Goal: Task Accomplishment & Management: Complete application form

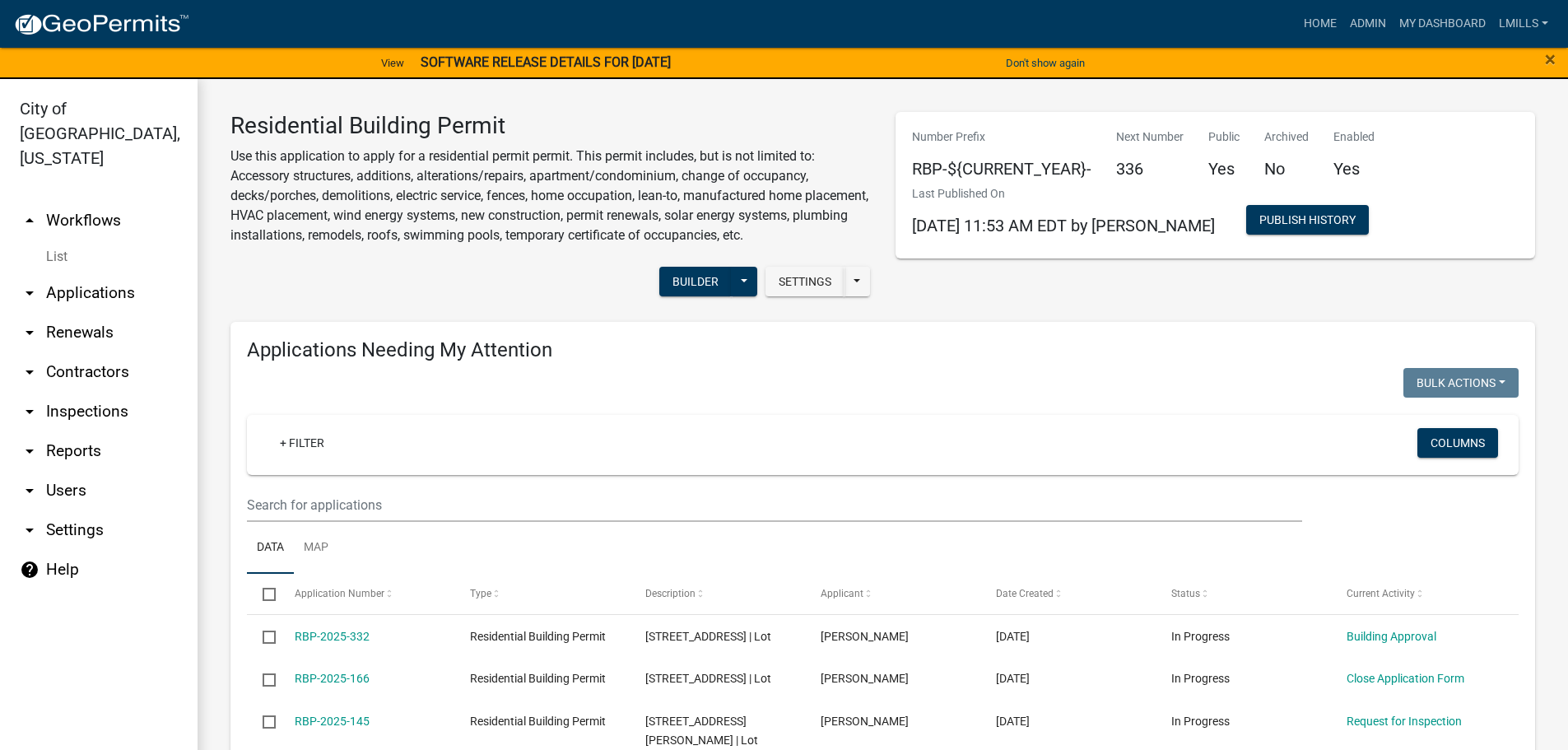
scroll to position [1071, 0]
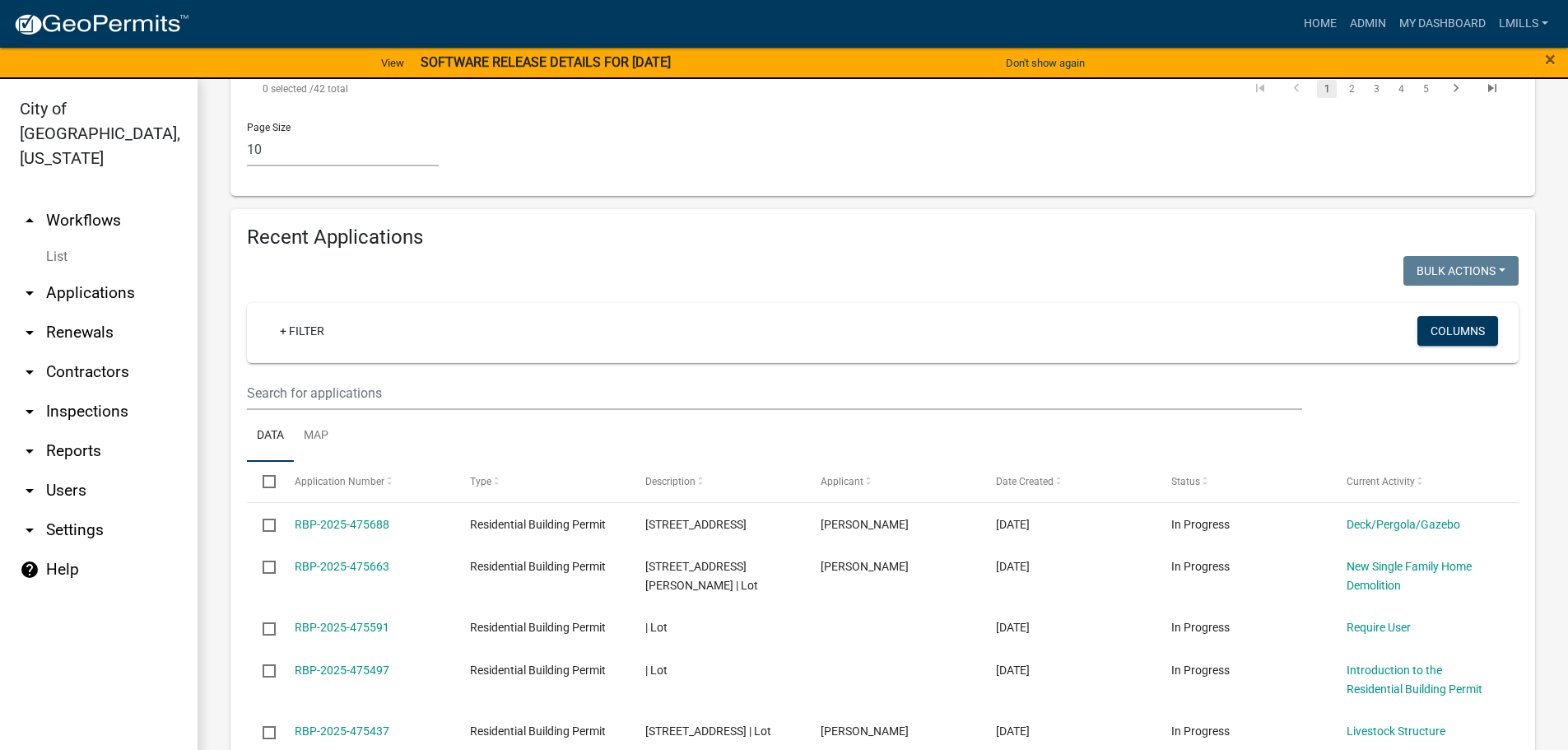
click at [103, 392] on link "arrow_drop_down Inspections" at bounding box center [99, 412] width 198 height 40
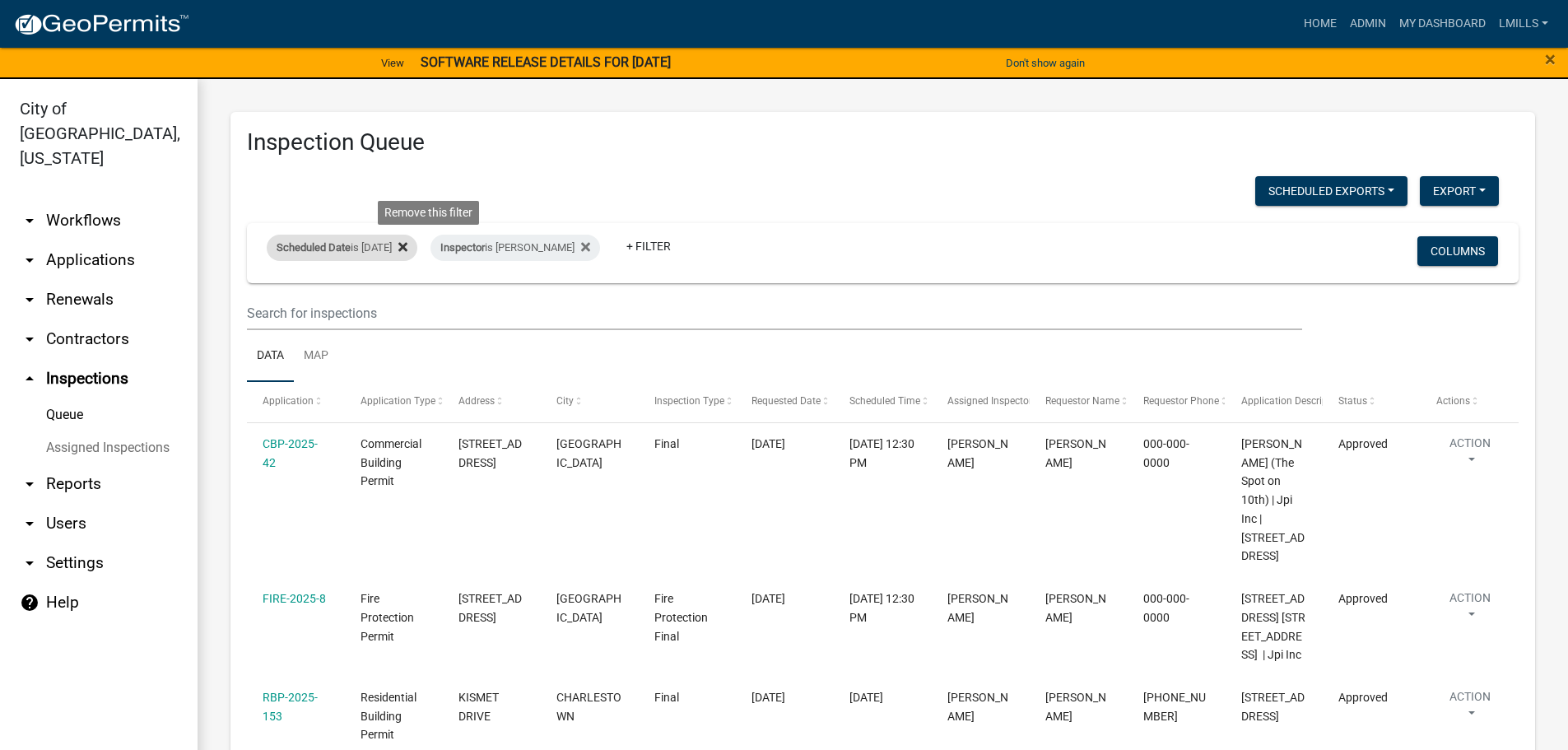
click at [407, 248] on icon at bounding box center [402, 247] width 9 height 9
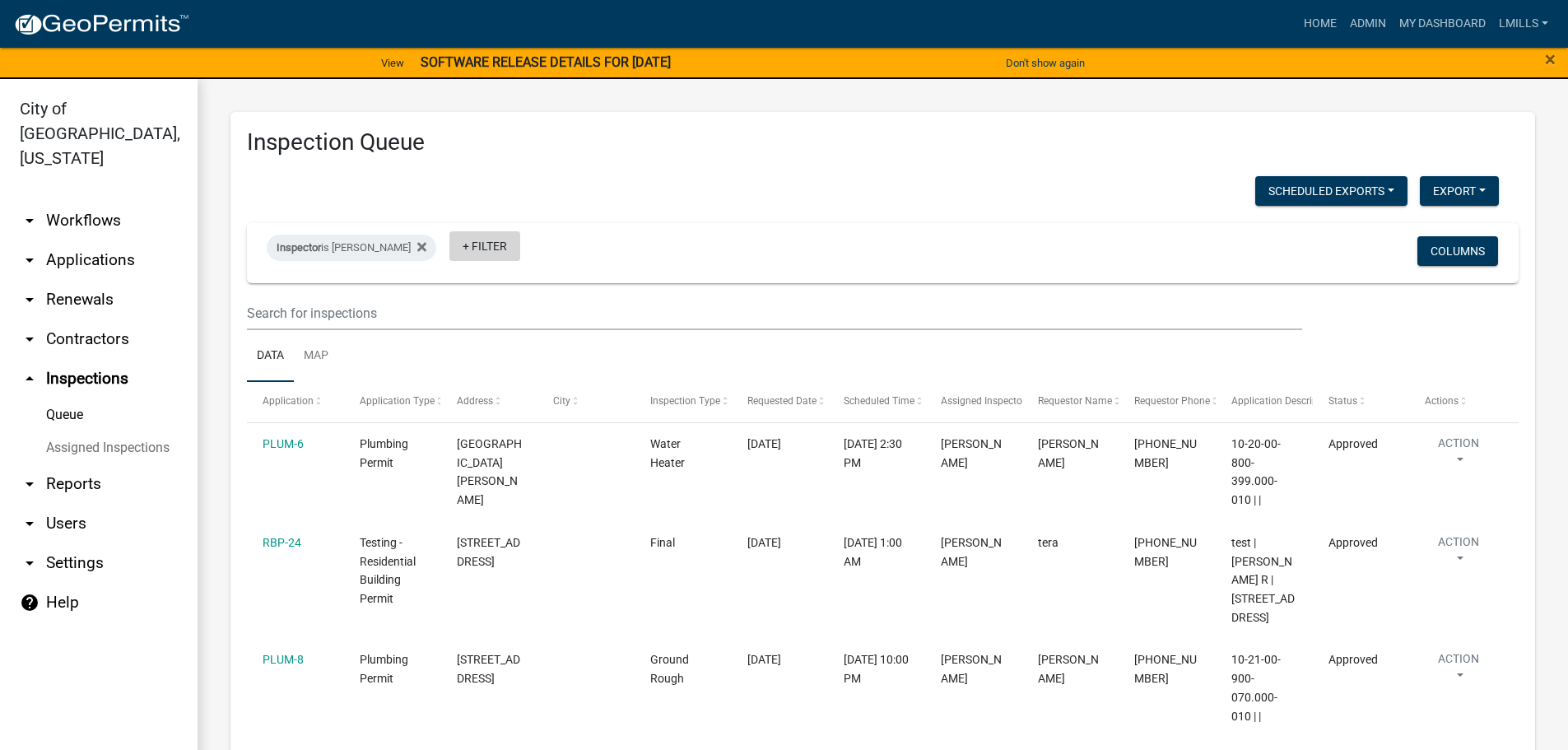
click at [496, 251] on link "+ Filter" at bounding box center [485, 246] width 70 height 29
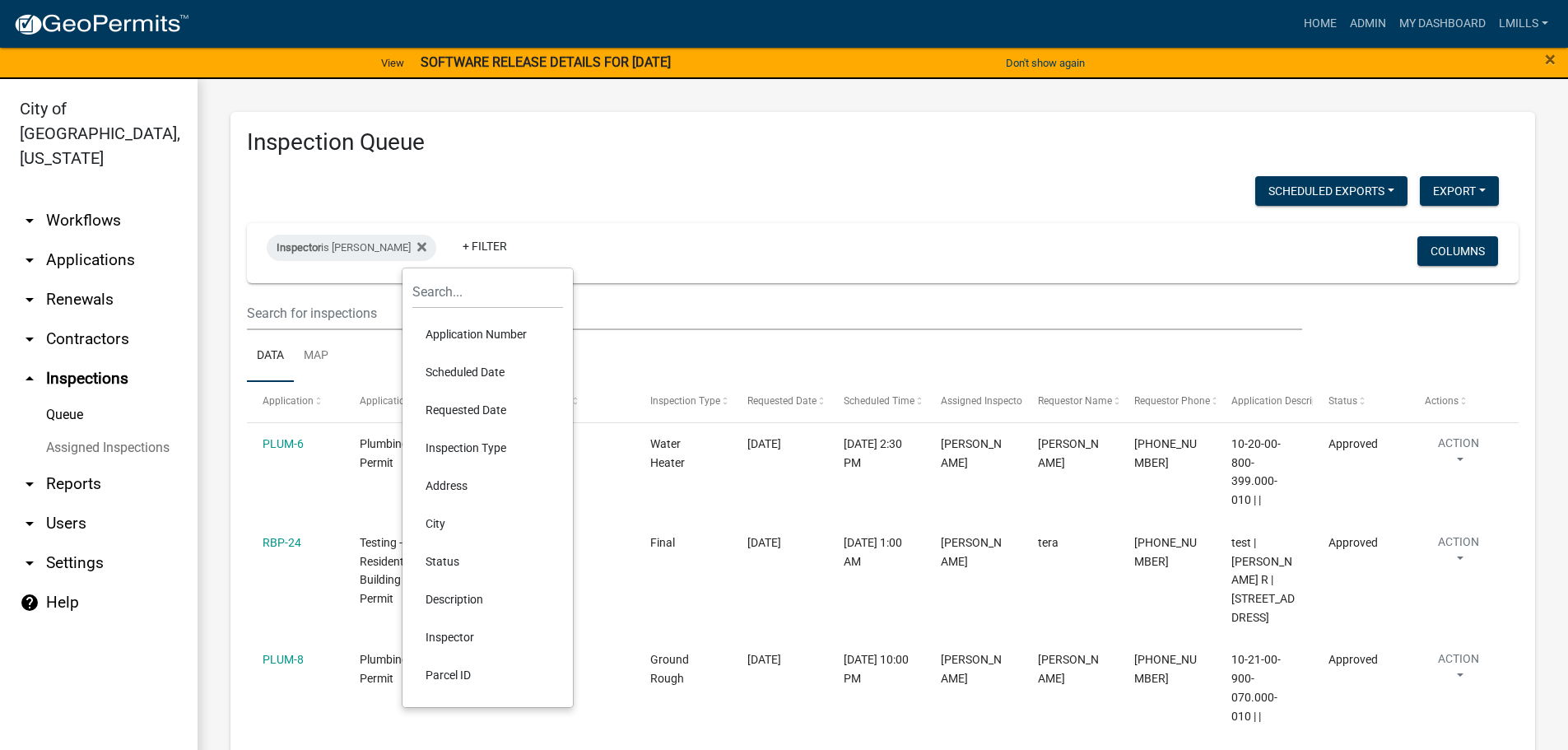
click at [495, 376] on li "Scheduled Date" at bounding box center [487, 372] width 150 height 38
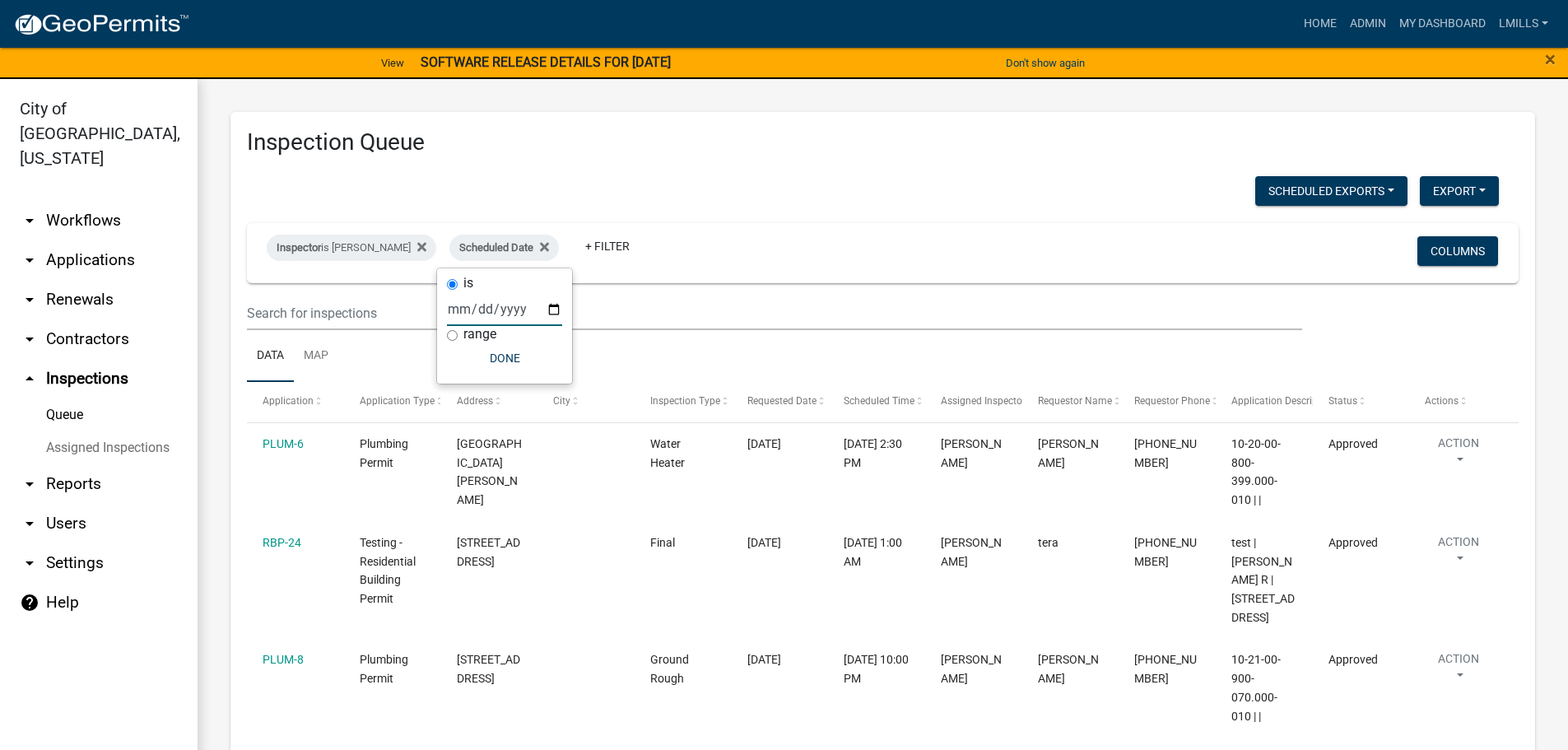
click at [508, 311] on input "date" at bounding box center [505, 309] width 115 height 34
click at [554, 311] on input "date" at bounding box center [505, 309] width 115 height 34
type input "[DATE]"
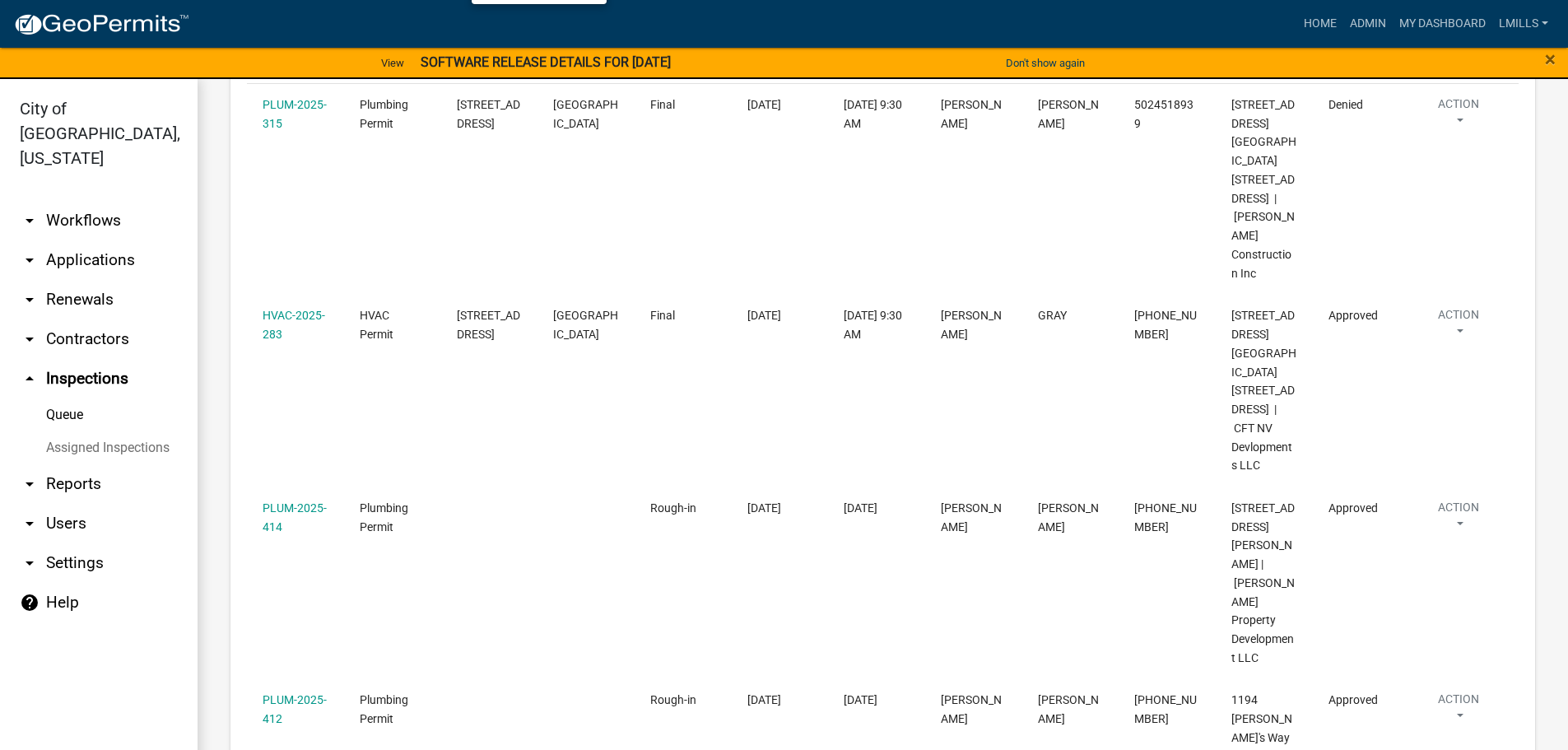
scroll to position [49, 0]
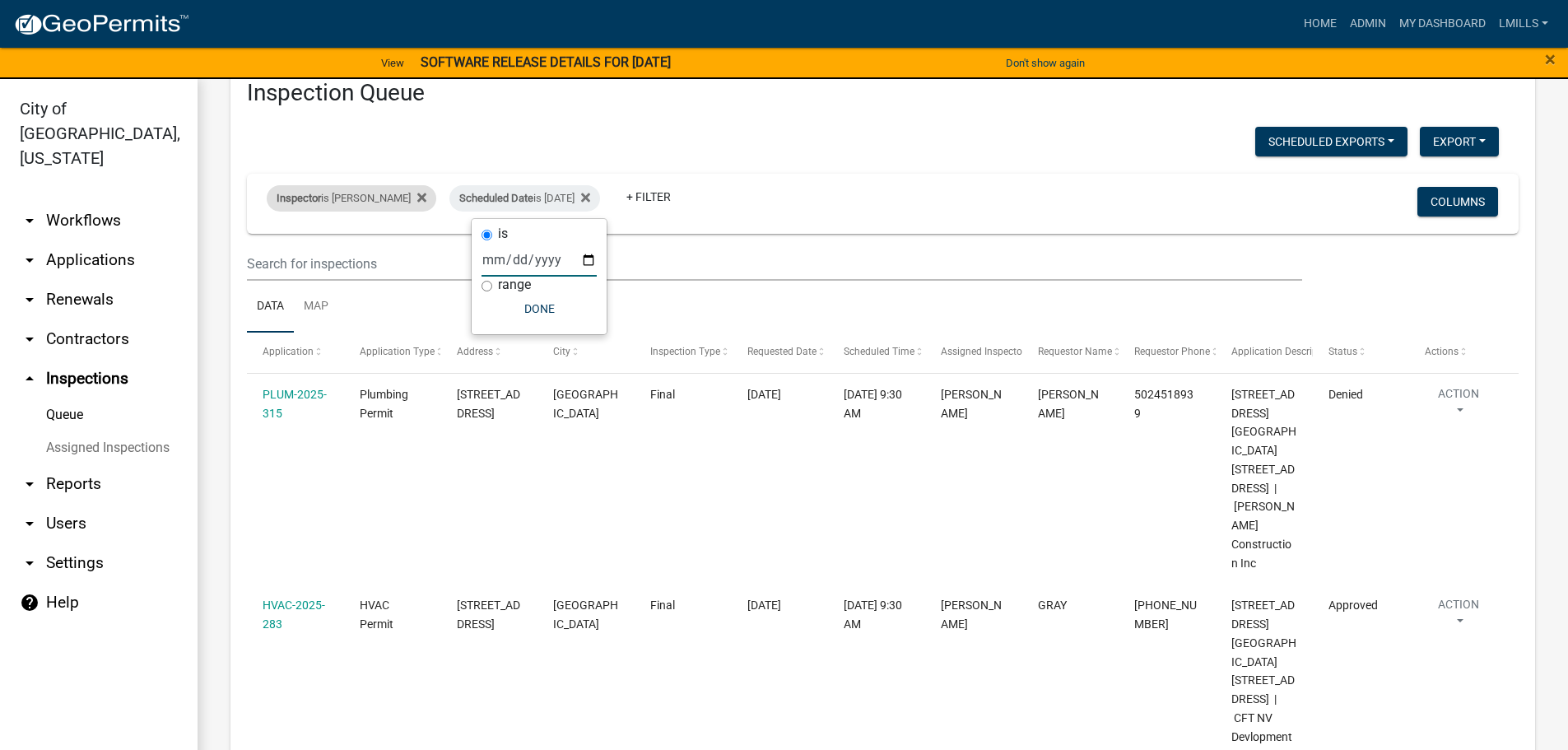
click at [382, 194] on div "Inspector is [PERSON_NAME]" at bounding box center [351, 198] width 169 height 27
select select "13c97fbc-c819-4cee-844a-0db3d3c4db95"
click at [429, 201] on div "Inspector is [PERSON_NAME]" at bounding box center [351, 198] width 169 height 27
click at [389, 200] on div "Inspector is [PERSON_NAME]" at bounding box center [351, 198] width 169 height 27
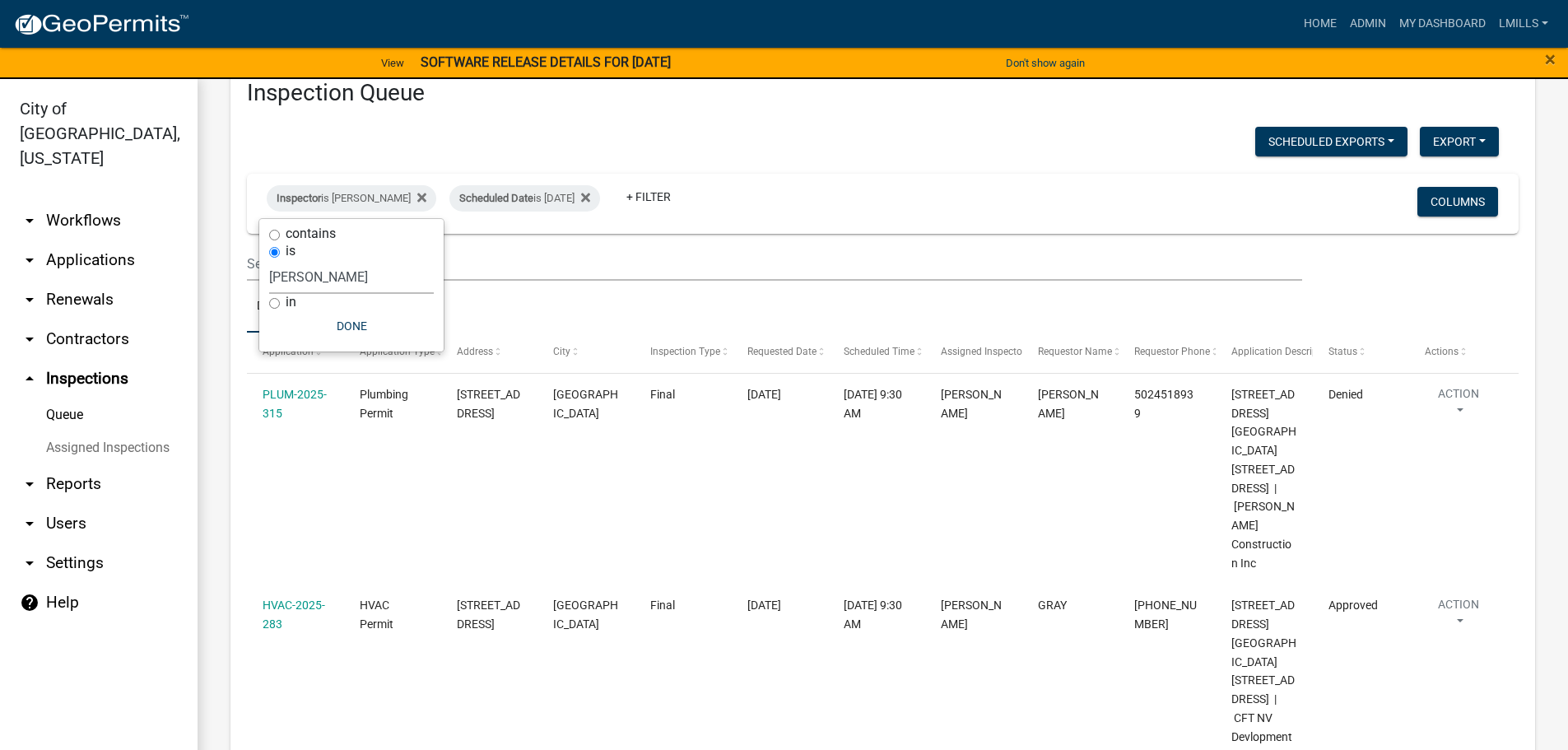
click at [357, 287] on select "Select an option None [PERSON_NAME] [PERSON_NAME] [PERSON_NAME] [PERSON_NAME] […" at bounding box center [351, 277] width 164 height 34
click at [363, 281] on select "Select an option None [PERSON_NAME] [PERSON_NAME] [PERSON_NAME] [PERSON_NAME] […" at bounding box center [351, 277] width 164 height 34
click at [357, 293] on select "Select an option None [PERSON_NAME] [PERSON_NAME] [PERSON_NAME] [PERSON_NAME] […" at bounding box center [351, 277] width 164 height 34
select select "fdb3bcc6-ce93-4663-8a18-5c08884dd177"
click at [269, 261] on select "Select an option None [PERSON_NAME] [PERSON_NAME] [PERSON_NAME] [PERSON_NAME] […" at bounding box center [351, 277] width 164 height 34
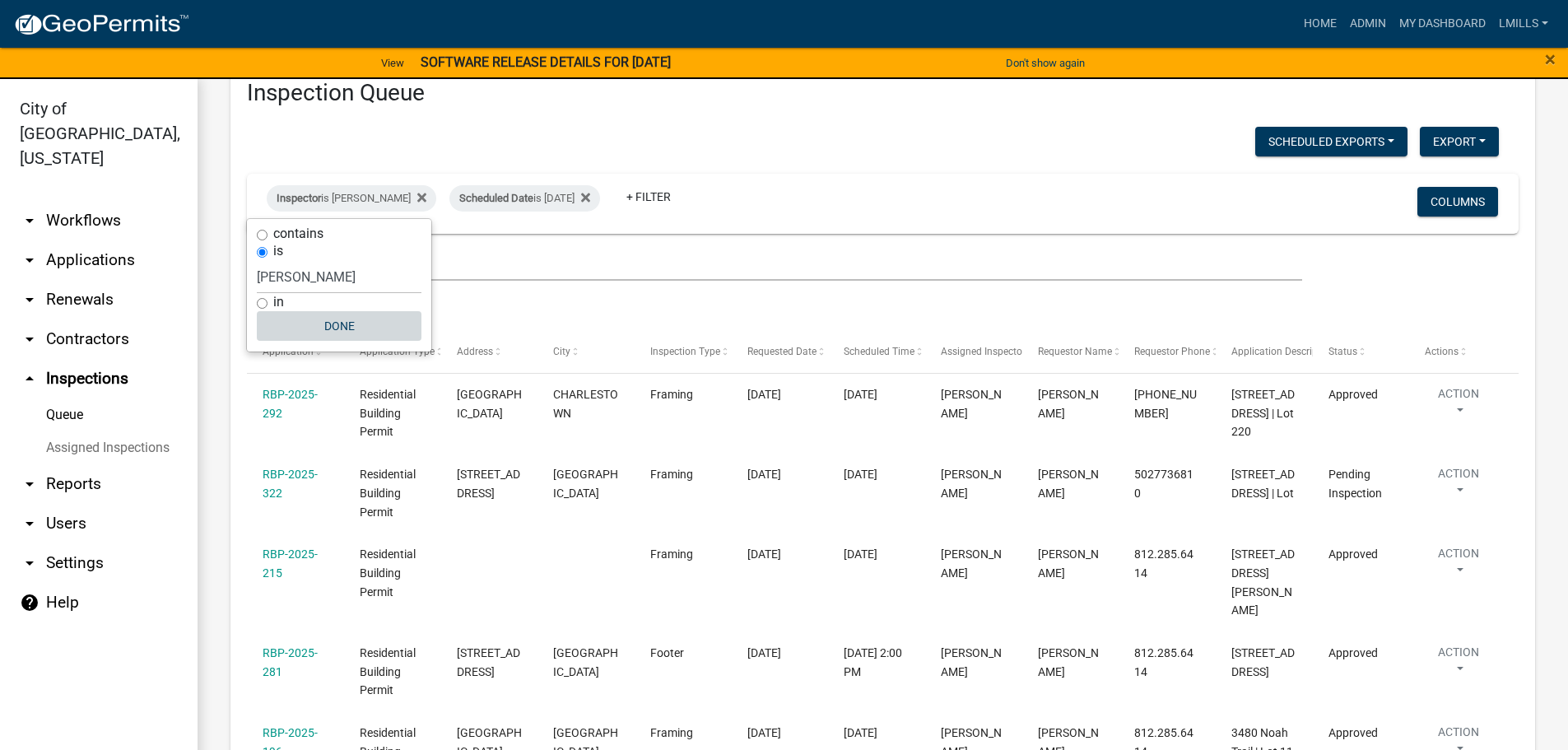
click at [351, 337] on button "Done" at bounding box center [339, 326] width 164 height 29
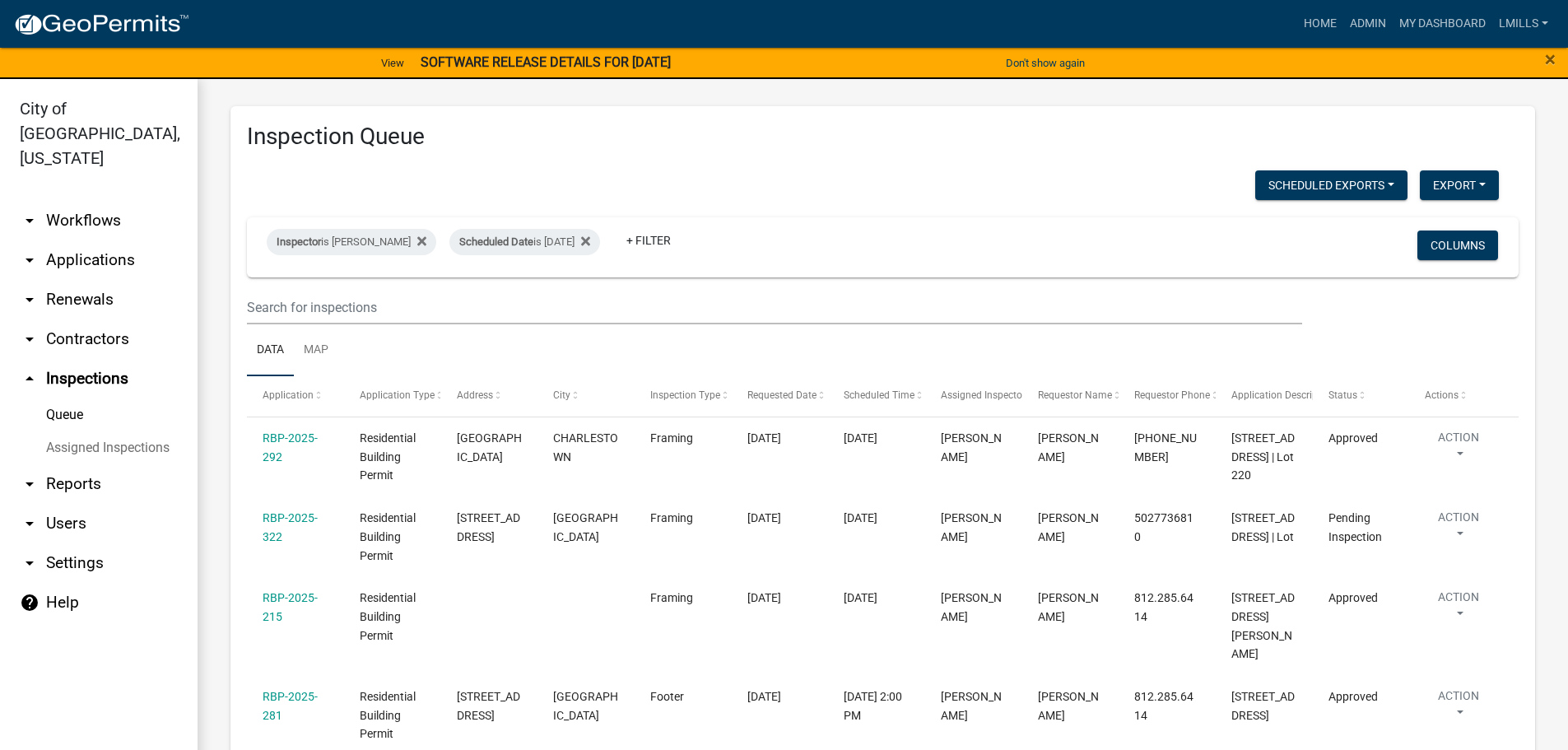
scroll to position [0, 0]
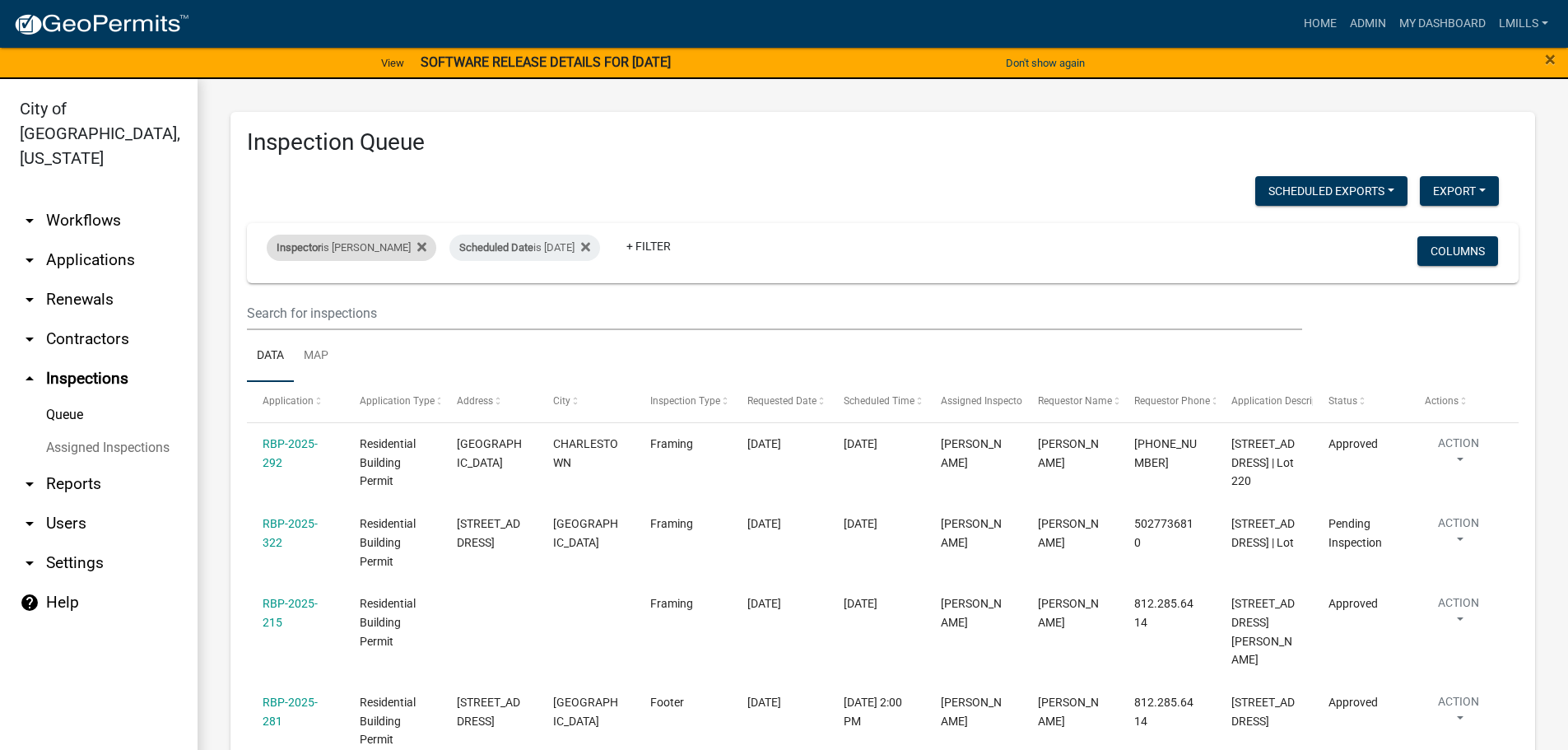
click at [358, 243] on div "Inspector is [PERSON_NAME]" at bounding box center [351, 248] width 169 height 27
click at [349, 334] on select "Select an option None [PERSON_NAME] [PERSON_NAME] [PERSON_NAME] [PERSON_NAME] […" at bounding box center [339, 326] width 164 height 34
select select "7b0b9f25-f402-4148-9522-9b9b34b3e885"
click at [260, 310] on select "Select an option None [PERSON_NAME] [PERSON_NAME] [PERSON_NAME] [PERSON_NAME] […" at bounding box center [339, 326] width 164 height 34
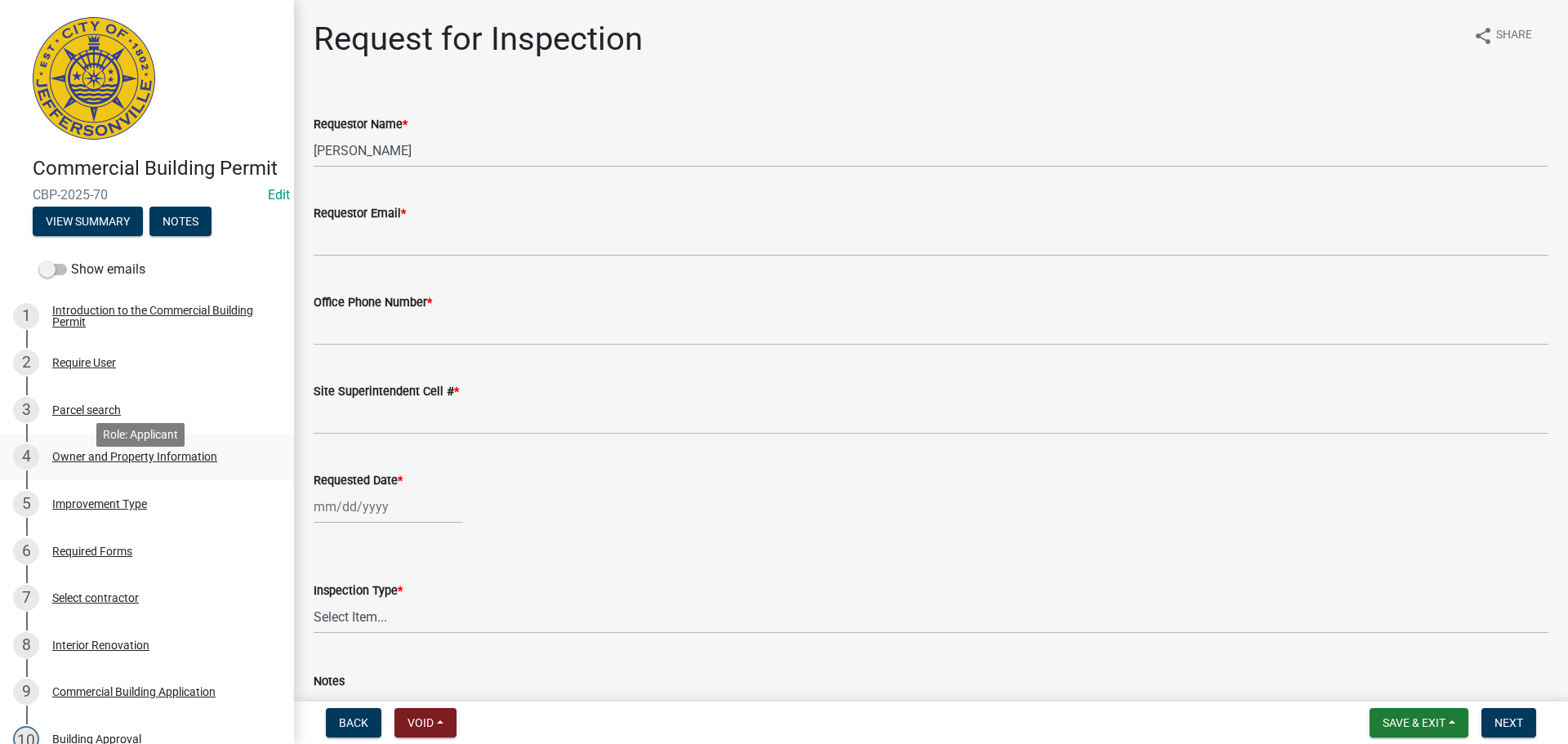
click at [91, 462] on div "Owner and Property Information" at bounding box center [134, 456] width 165 height 11
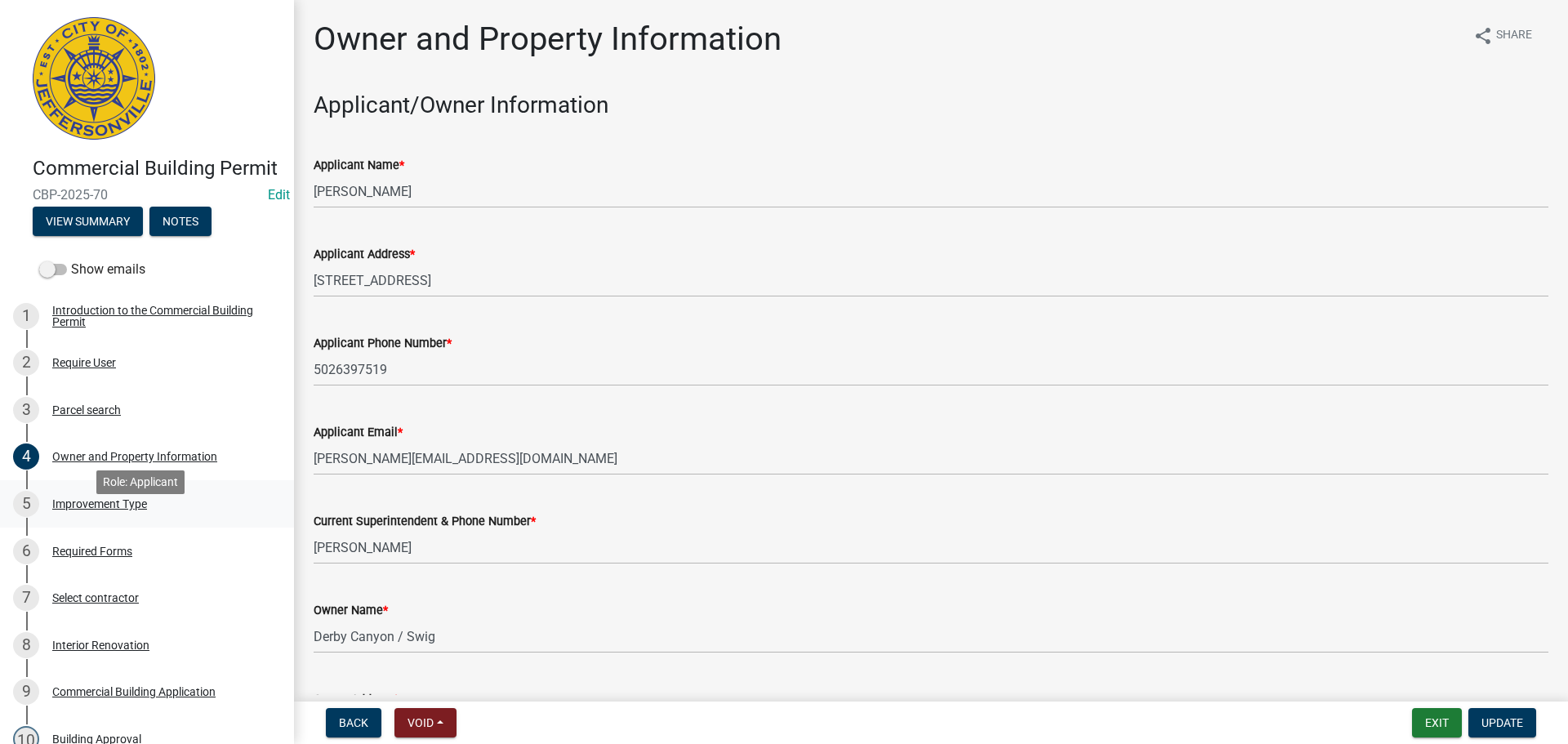
click at [90, 509] on div "Improvement Type" at bounding box center [99, 503] width 95 height 11
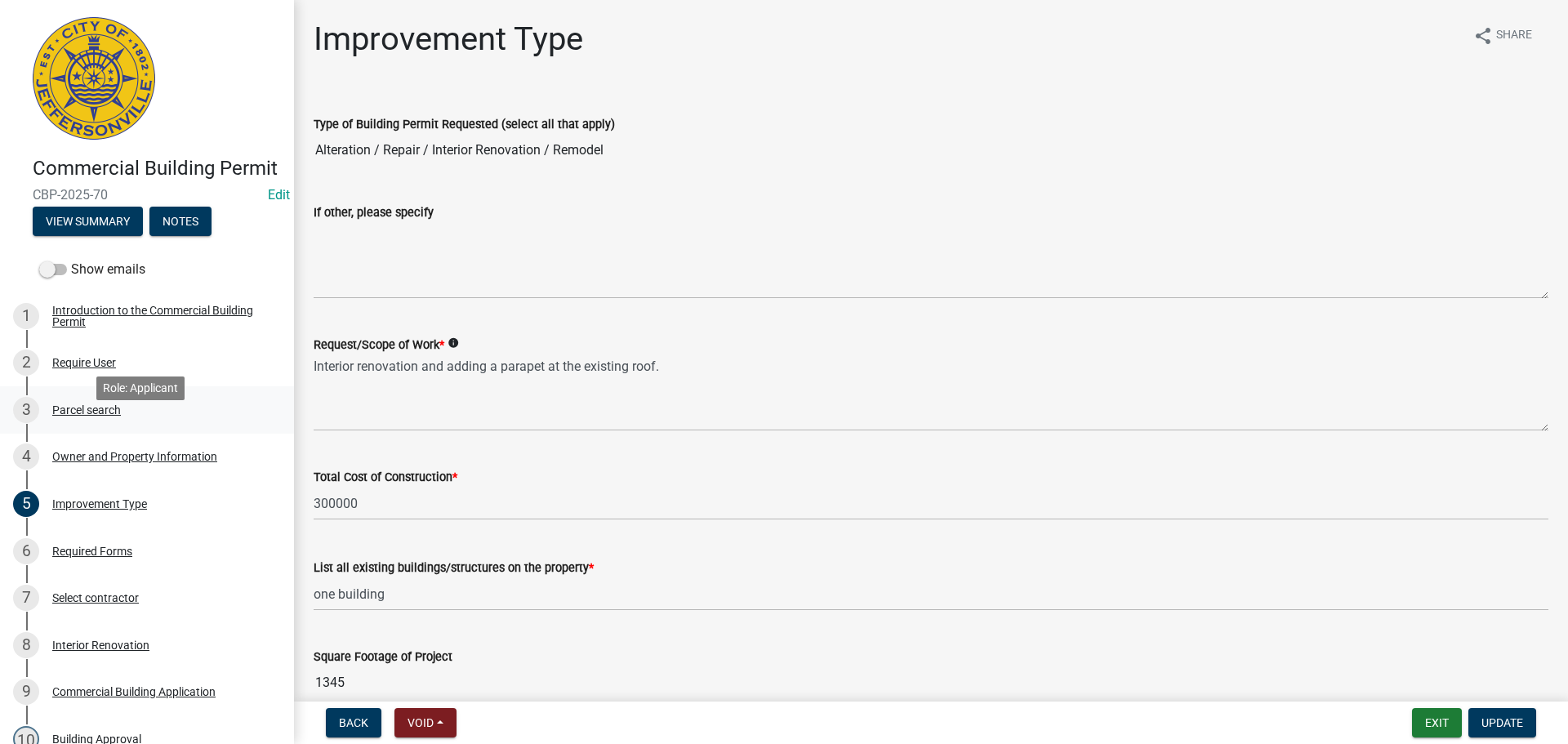
click at [96, 416] on div "Parcel search" at bounding box center [86, 410] width 68 height 11
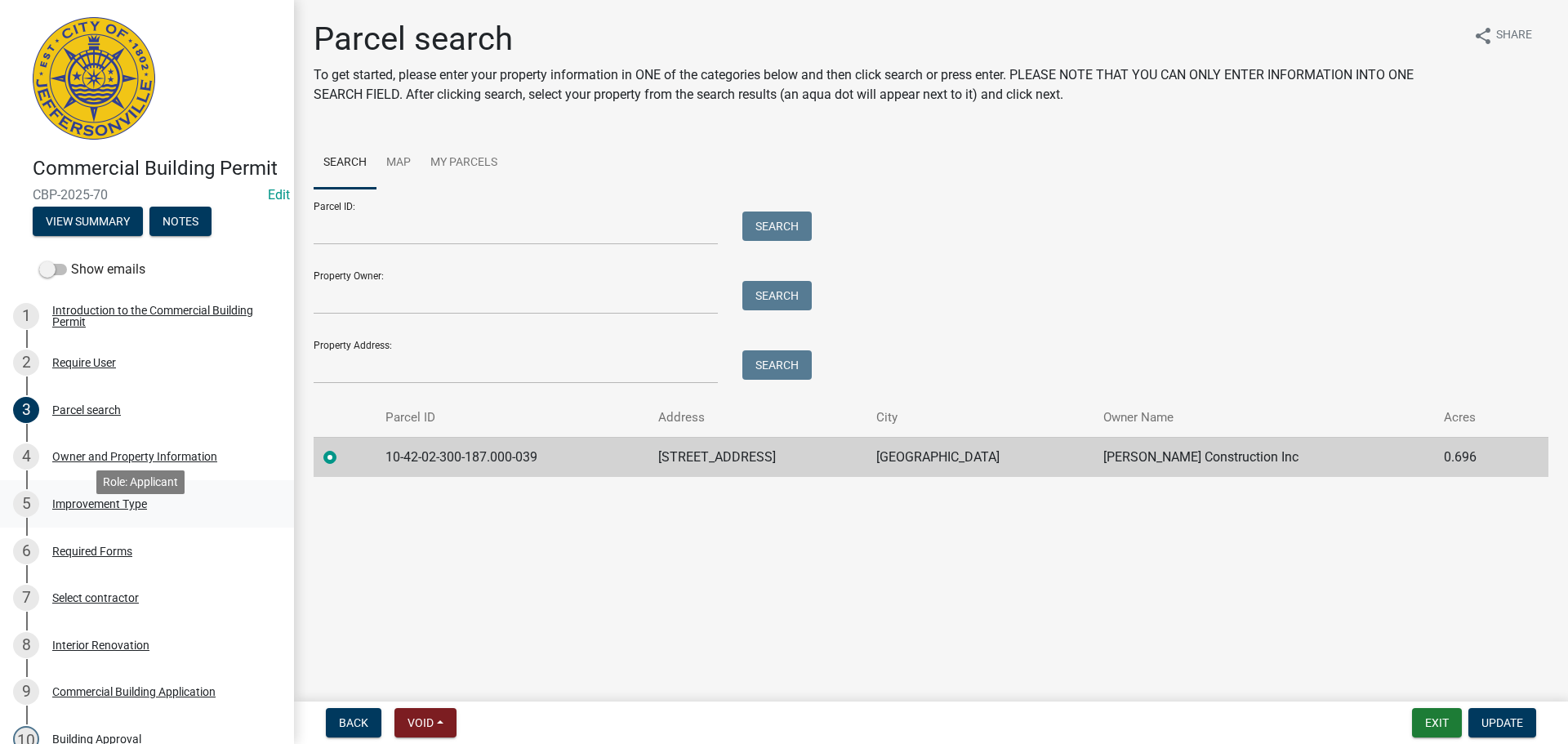
click at [119, 509] on div "Improvement Type" at bounding box center [99, 503] width 95 height 11
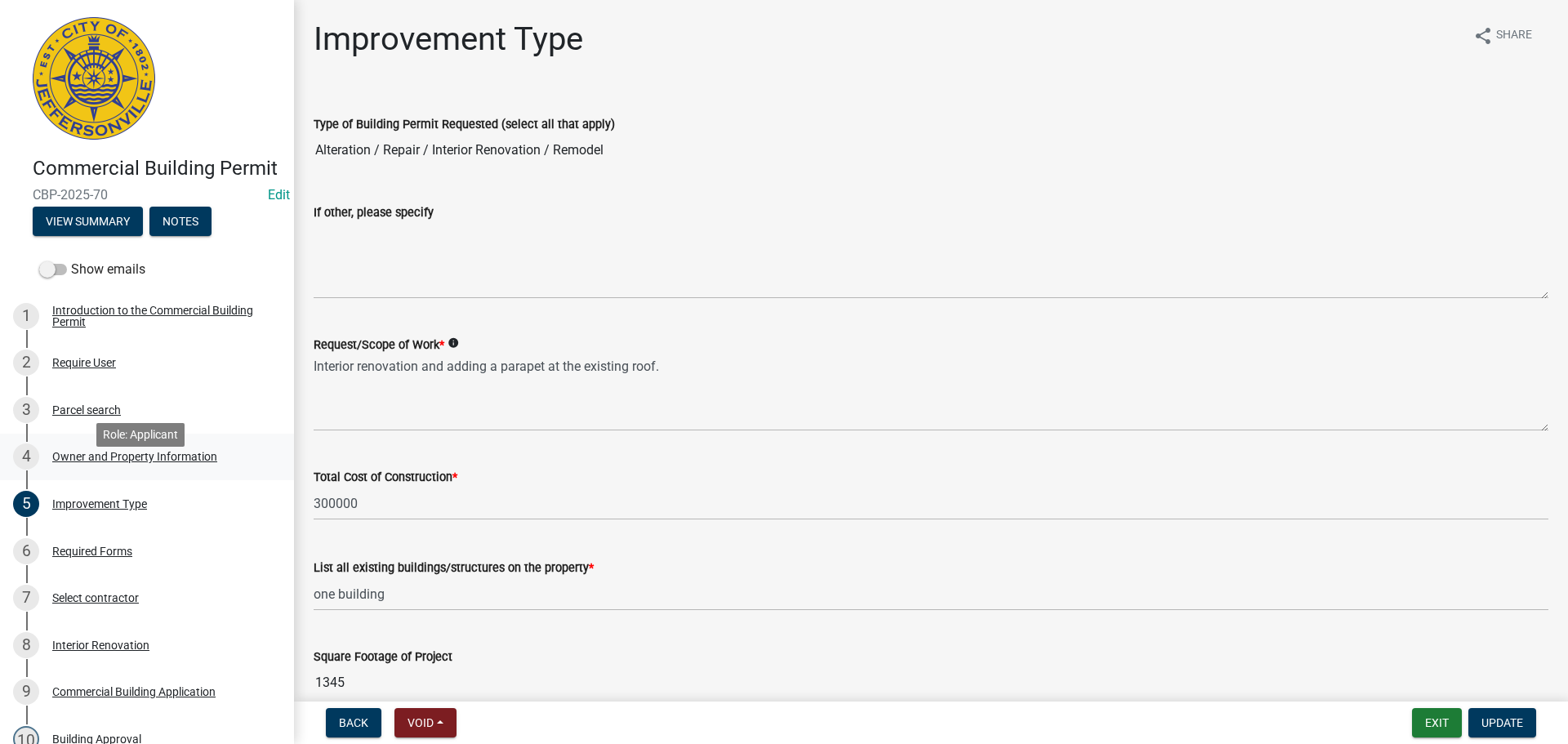
click at [106, 462] on div "Owner and Property Information" at bounding box center [134, 456] width 165 height 11
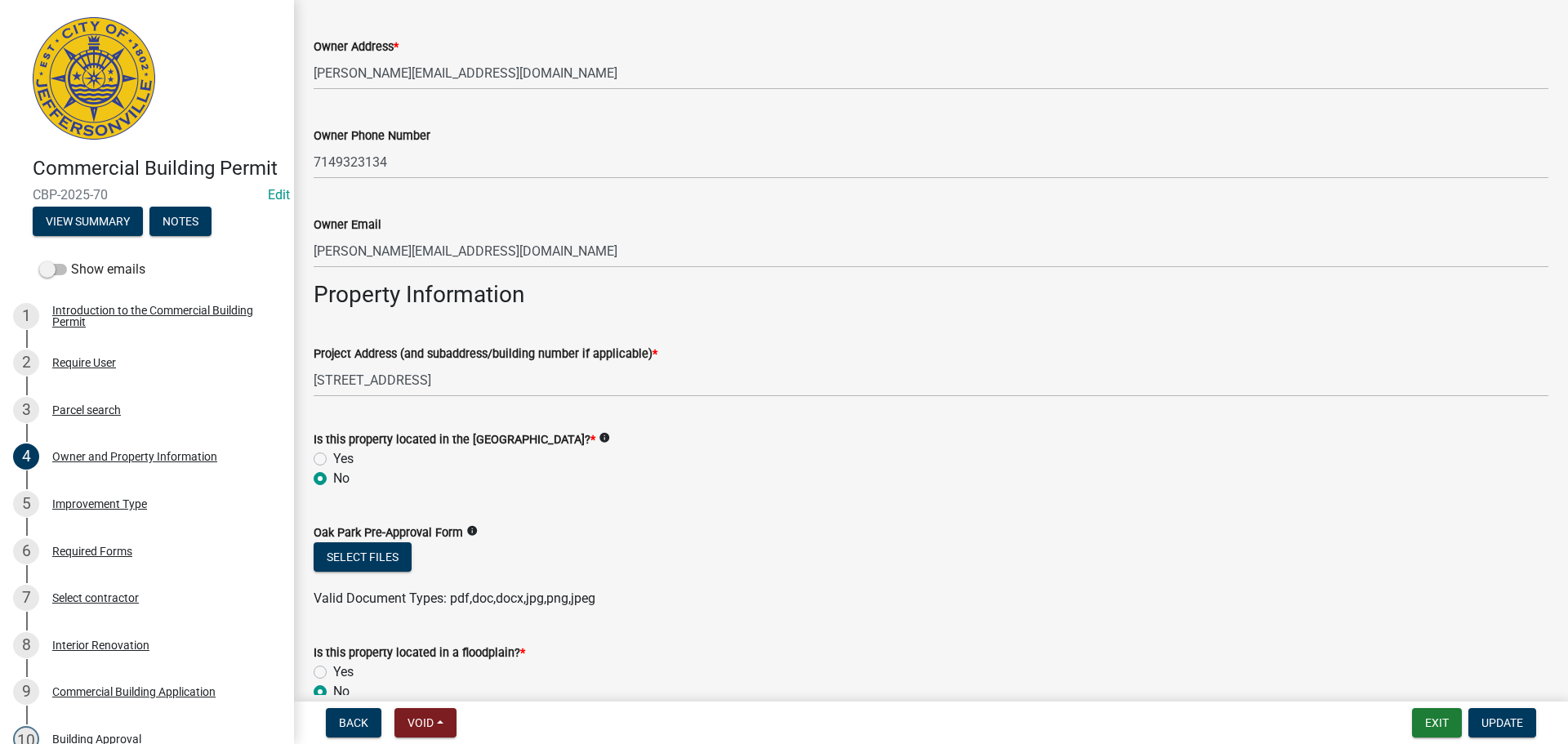
scroll to position [654, 0]
click at [186, 236] on button "Notes" at bounding box center [180, 221] width 62 height 29
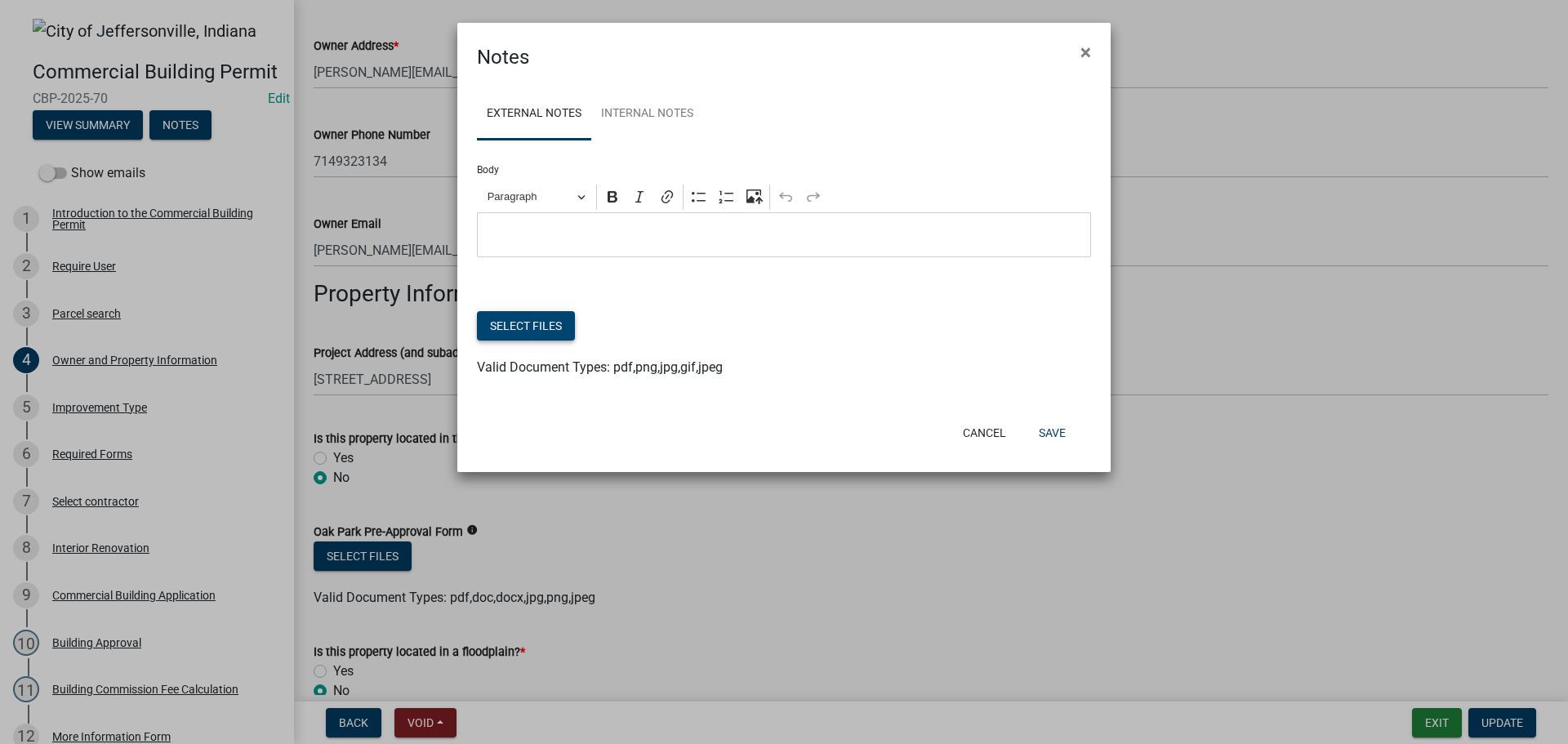
click at [538, 329] on button "Select files" at bounding box center [526, 326] width 98 height 29
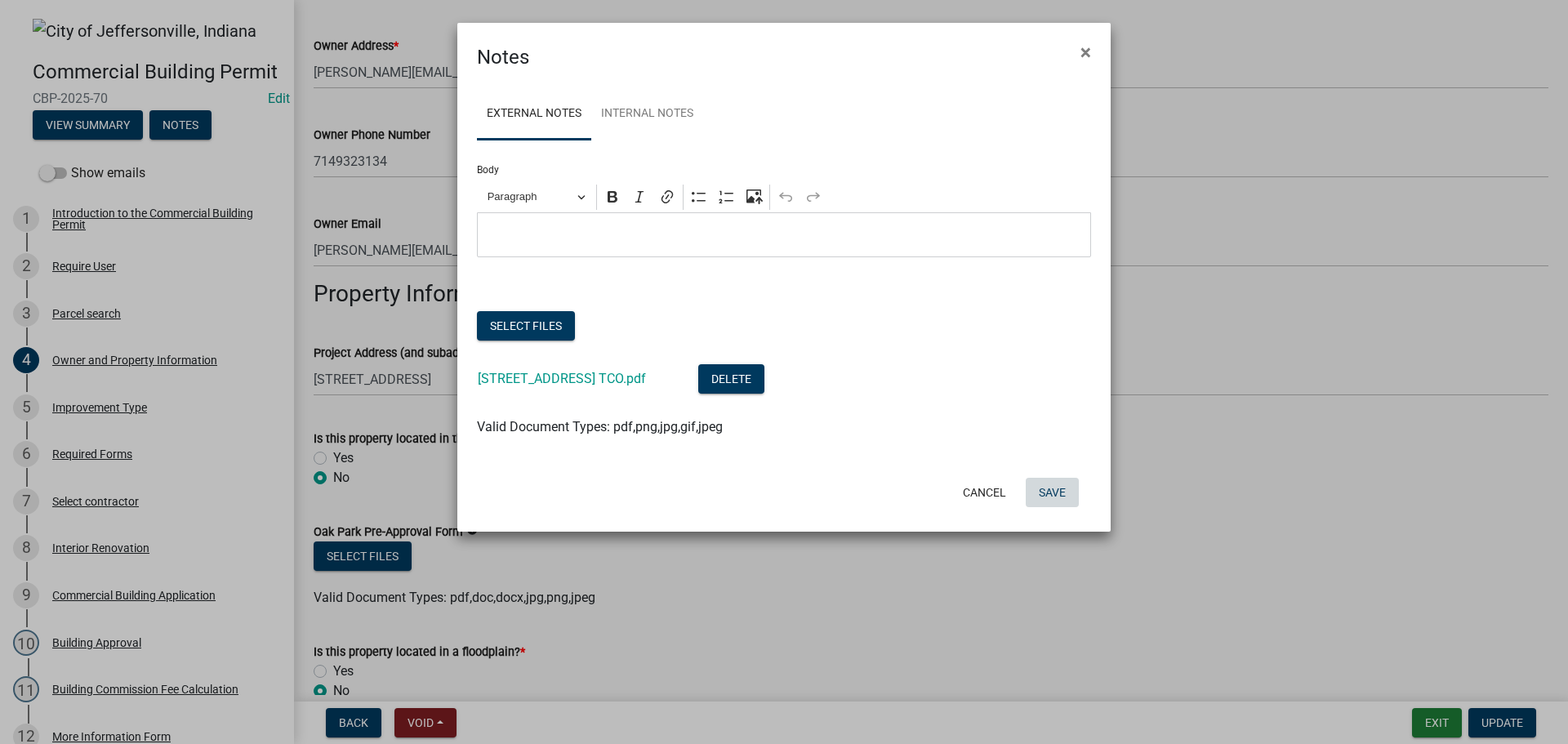
click at [1055, 486] on button "Save" at bounding box center [1052, 492] width 53 height 29
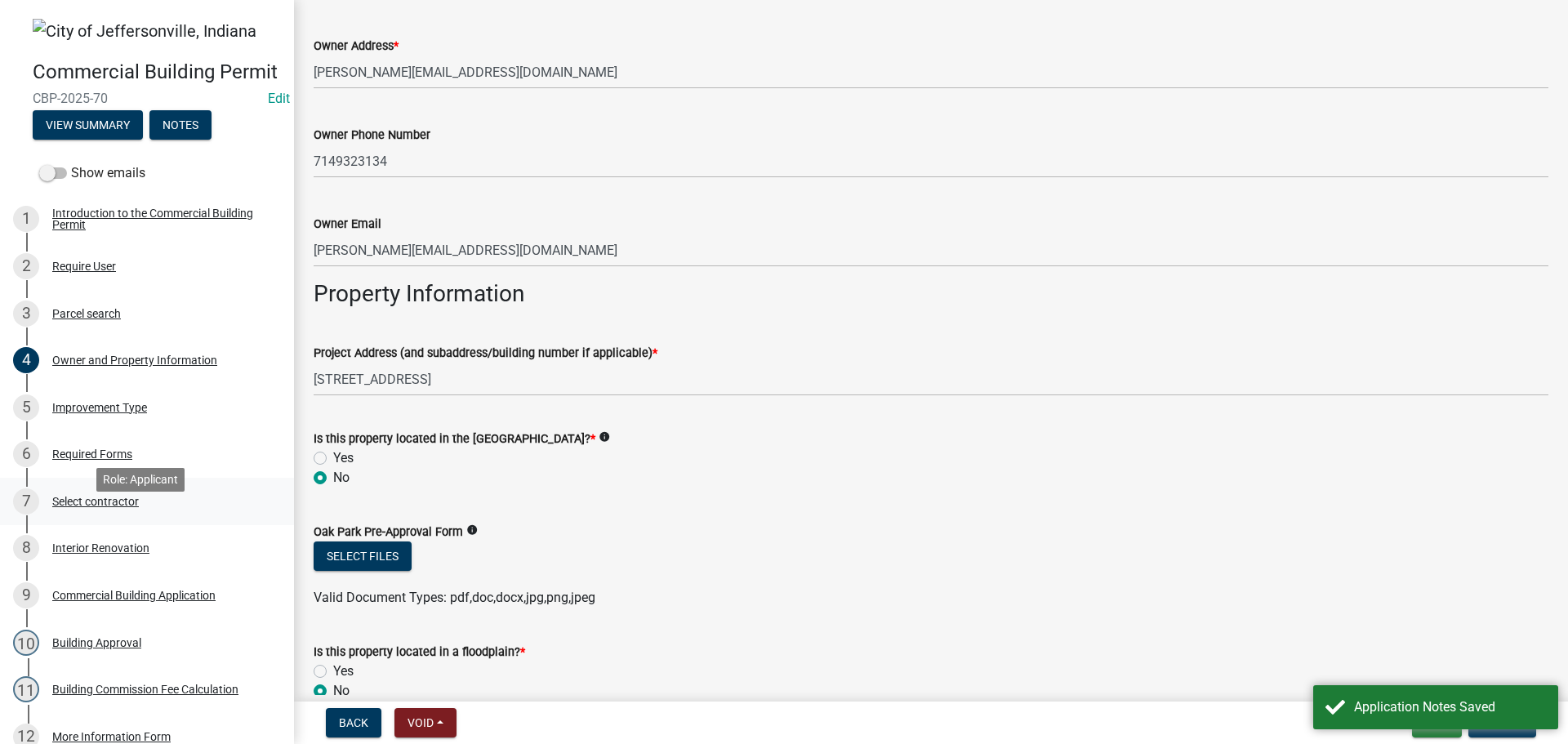
click at [111, 508] on div "Select contractor" at bounding box center [95, 501] width 86 height 11
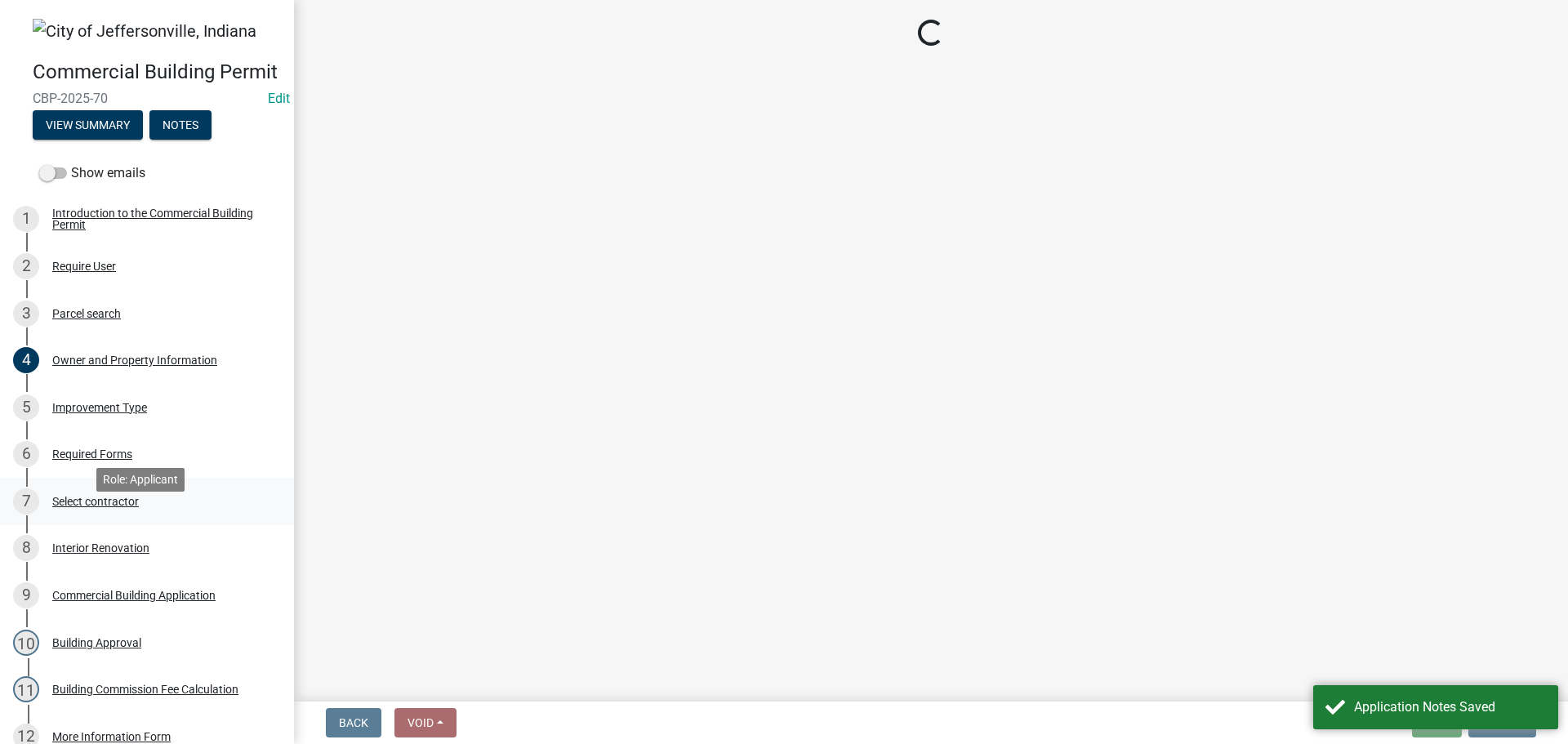
scroll to position [0, 0]
